Goal: Information Seeking & Learning: Check status

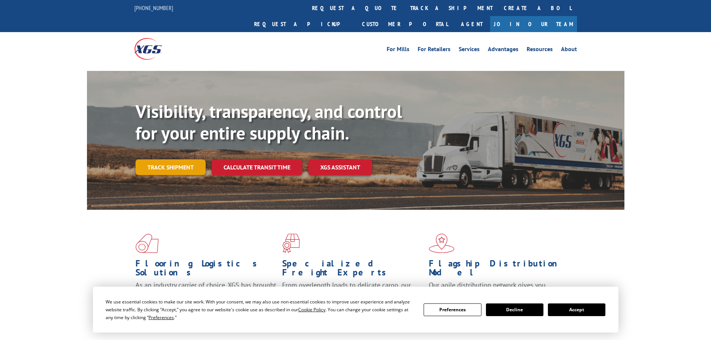
click at [197, 159] on link "Track shipment" at bounding box center [170, 167] width 70 height 16
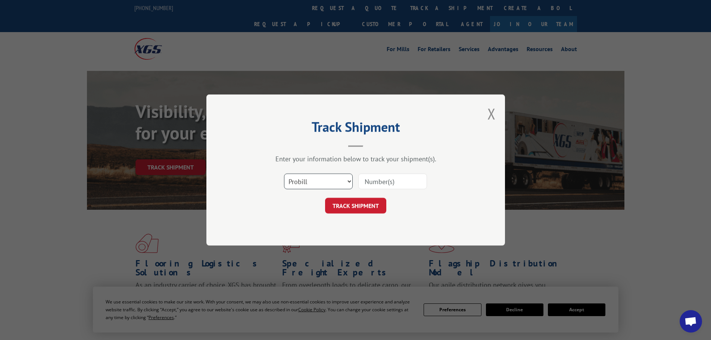
click at [307, 183] on select "Select category... Probill BOL PO" at bounding box center [318, 181] width 69 height 16
select select "bol"
click at [284, 173] on select "Select category... Probill BOL PO" at bounding box center [318, 181] width 69 height 16
click at [386, 179] on input at bounding box center [392, 181] width 69 height 16
paste input "478598"
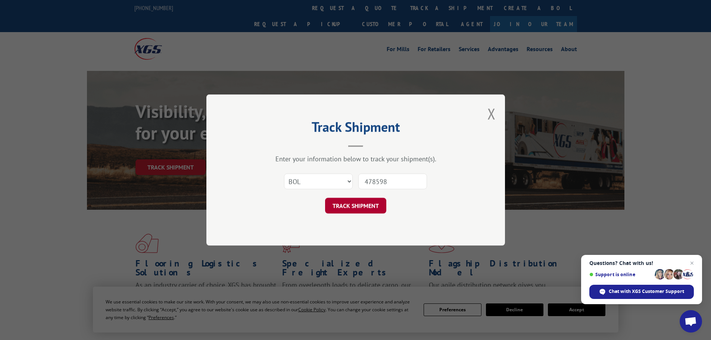
type input "478598"
click at [375, 203] on button "TRACK SHIPMENT" at bounding box center [355, 206] width 61 height 16
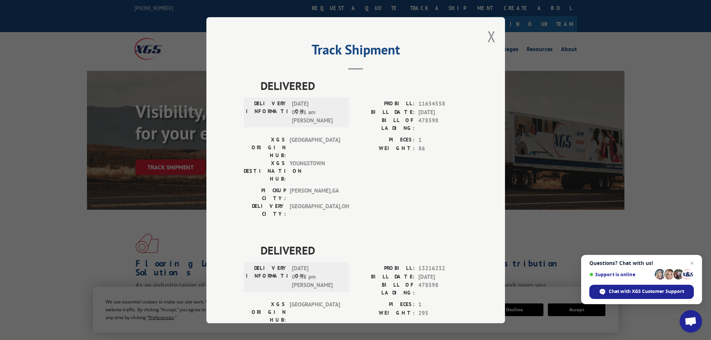
click at [214, 191] on div "Track Shipment DELIVERED DELIVERY INFORMATION: [DATE] 09:51 am [PERSON_NAME]: 1…" at bounding box center [355, 170] width 298 height 306
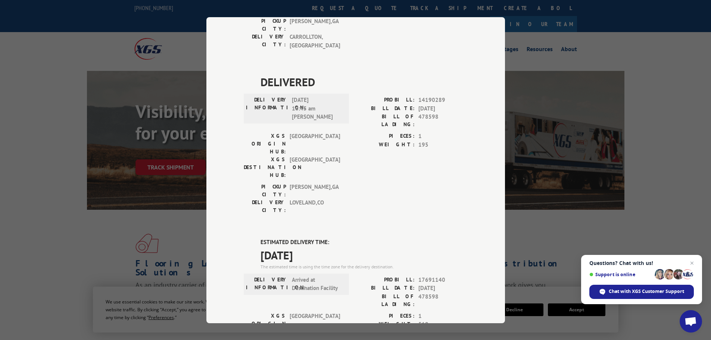
scroll to position [336, 0]
click at [216, 232] on div "Track Shipment DELIVERED DELIVERY INFORMATION: [DATE] 09:51 am [PERSON_NAME]: 1…" at bounding box center [355, 170] width 298 height 306
